Goal: Task Accomplishment & Management: Complete application form

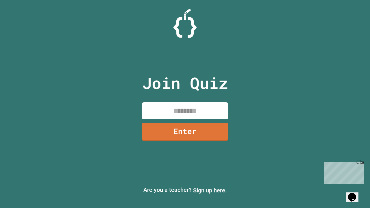
click at [210, 190] on link "Sign up here." at bounding box center [210, 190] width 34 height 7
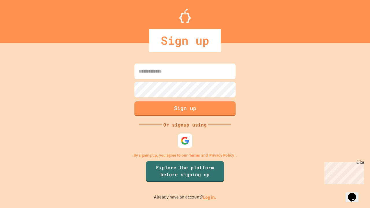
click at [210, 197] on link "Log in." at bounding box center [209, 197] width 13 height 6
